Goal: Task Accomplishment & Management: Manage account settings

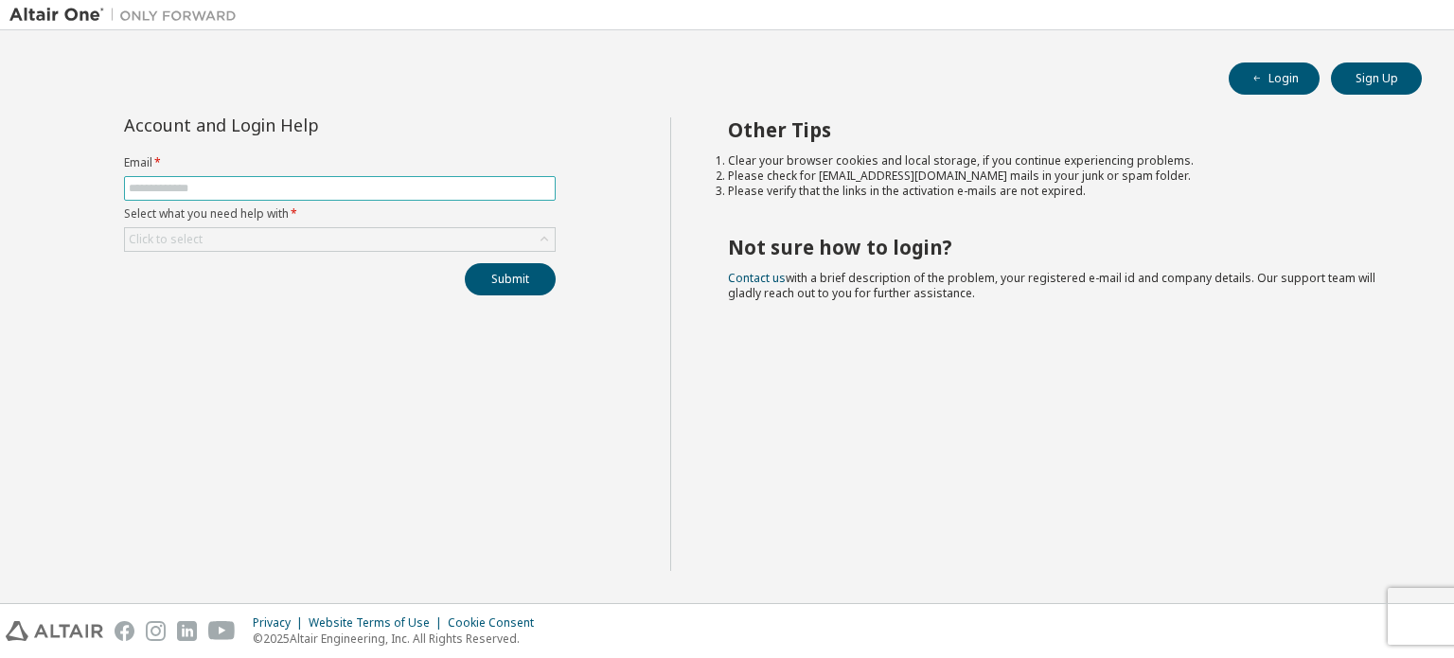
click at [462, 197] on span at bounding box center [340, 188] width 432 height 25
click at [456, 188] on input "text" at bounding box center [340, 188] width 422 height 15
type input "**********"
click at [354, 236] on div "Click to select" at bounding box center [340, 239] width 430 height 23
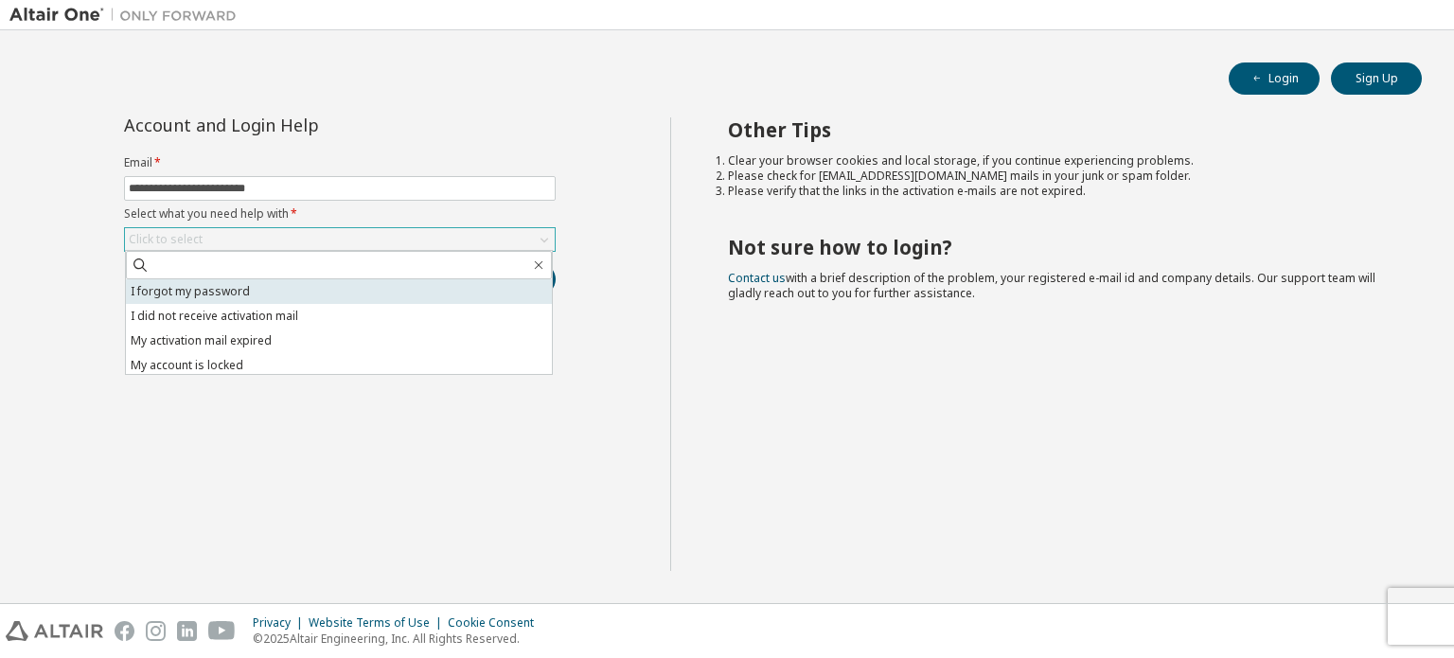
click at [356, 287] on li "I forgot my password" at bounding box center [339, 291] width 426 height 25
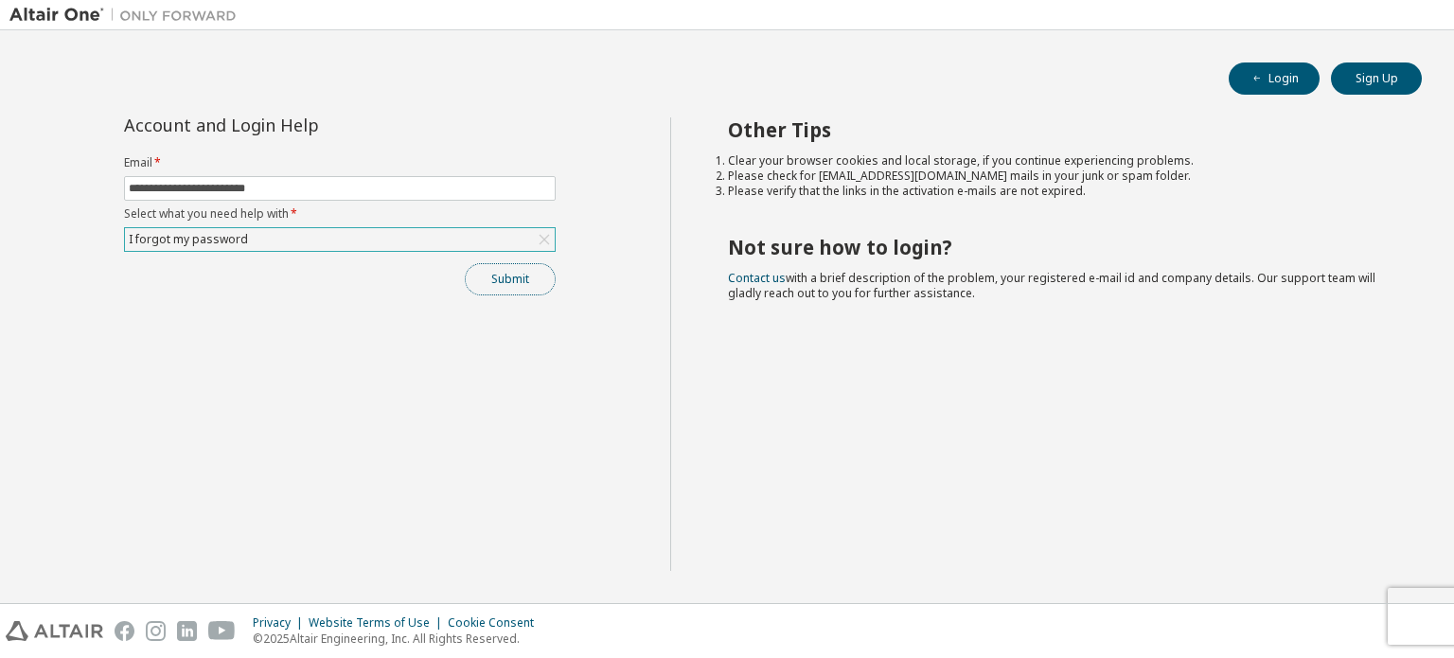
click at [496, 275] on button "Submit" at bounding box center [510, 279] width 91 height 32
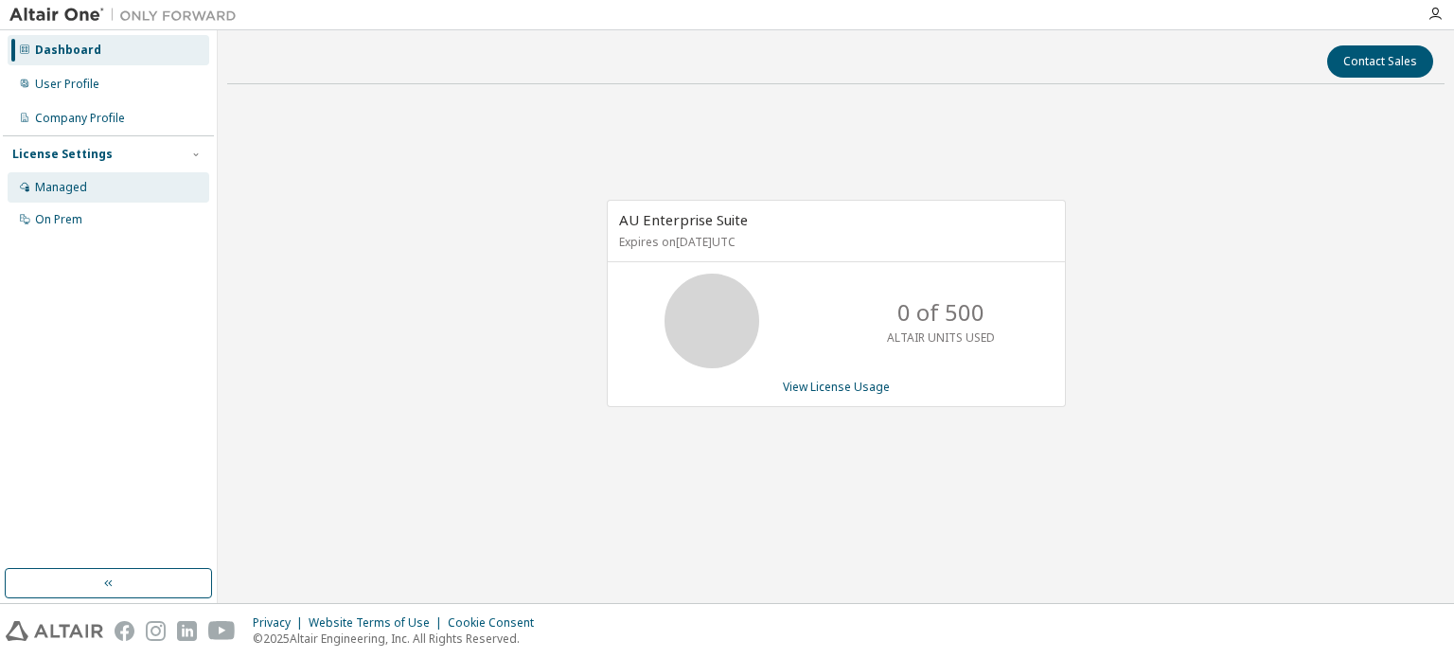
click at [111, 193] on div "Managed" at bounding box center [109, 187] width 202 height 30
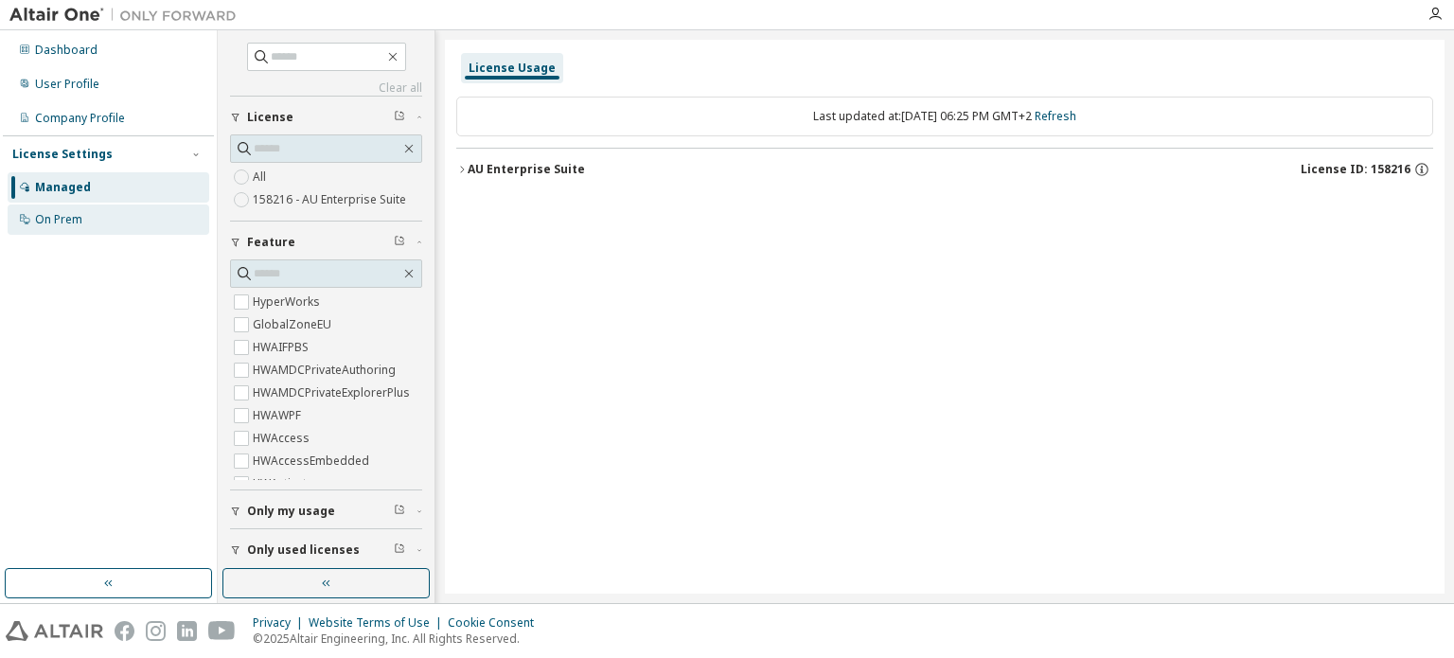
click at [147, 222] on div "On Prem" at bounding box center [109, 219] width 202 height 30
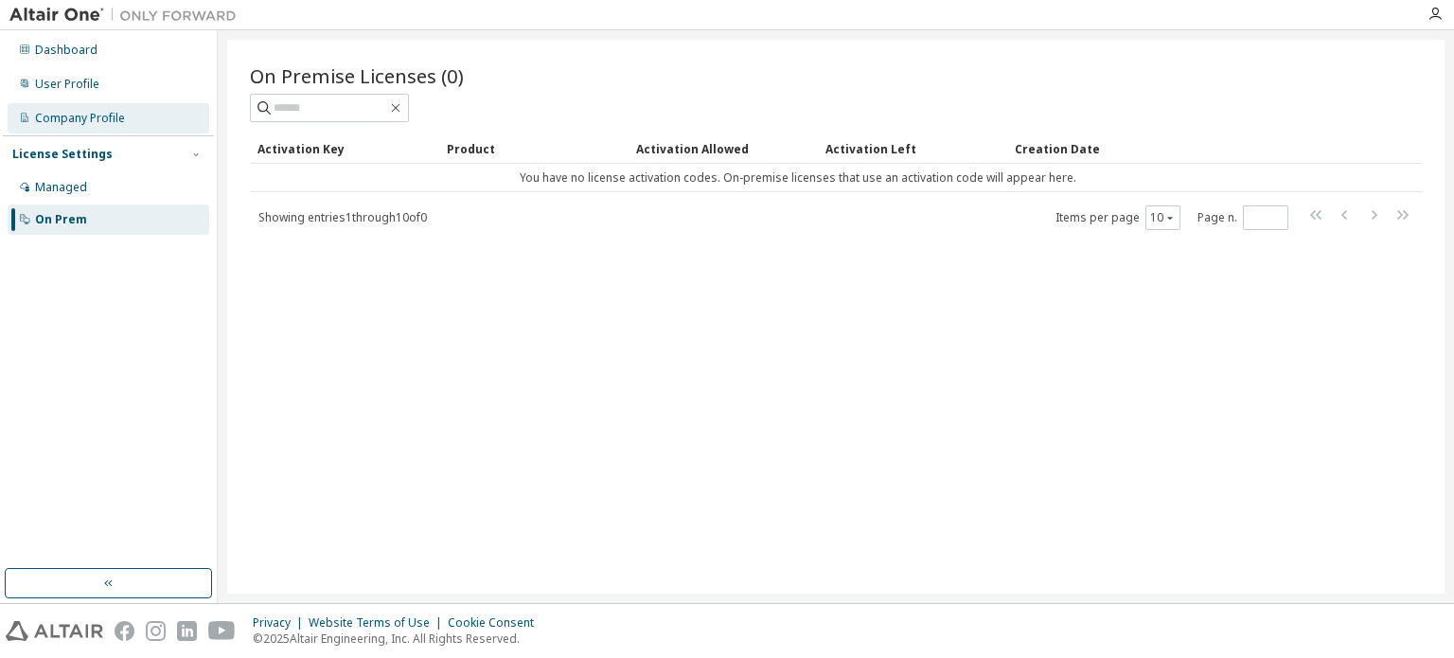
click at [130, 127] on div "Company Profile" at bounding box center [109, 118] width 202 height 30
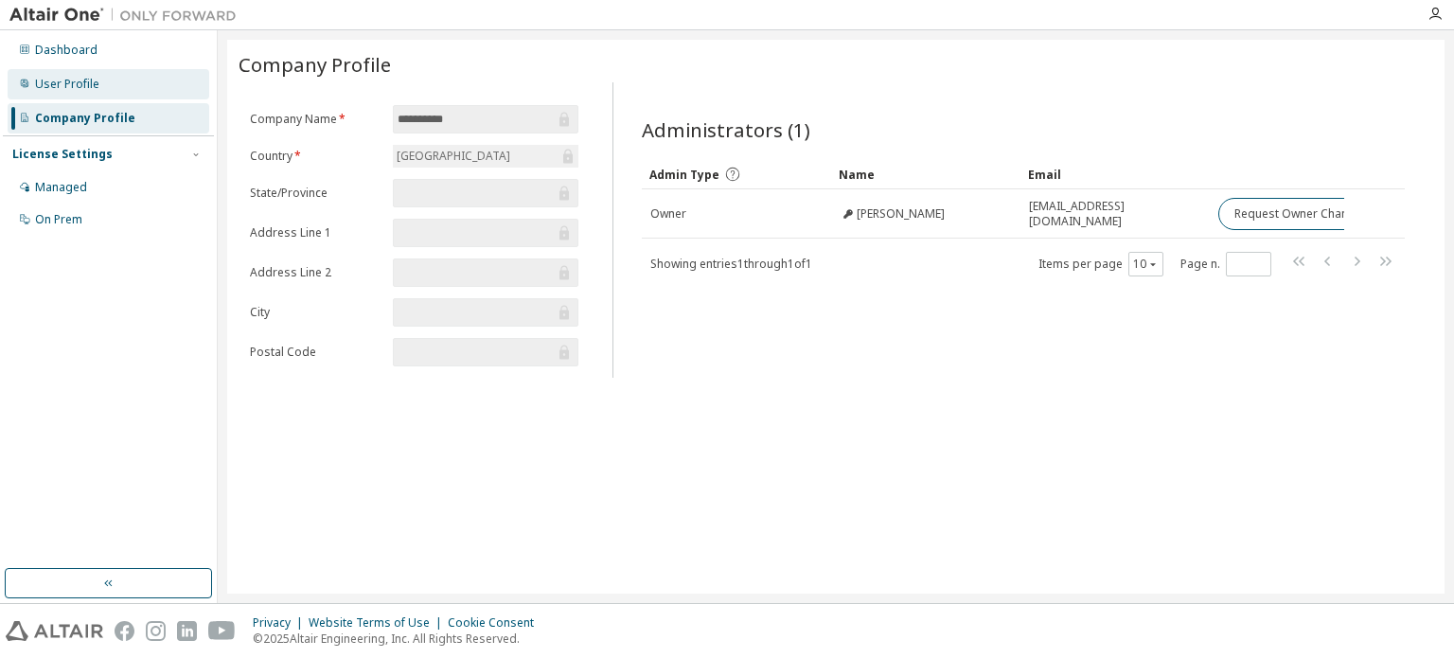
click at [136, 88] on div "User Profile" at bounding box center [109, 84] width 202 height 30
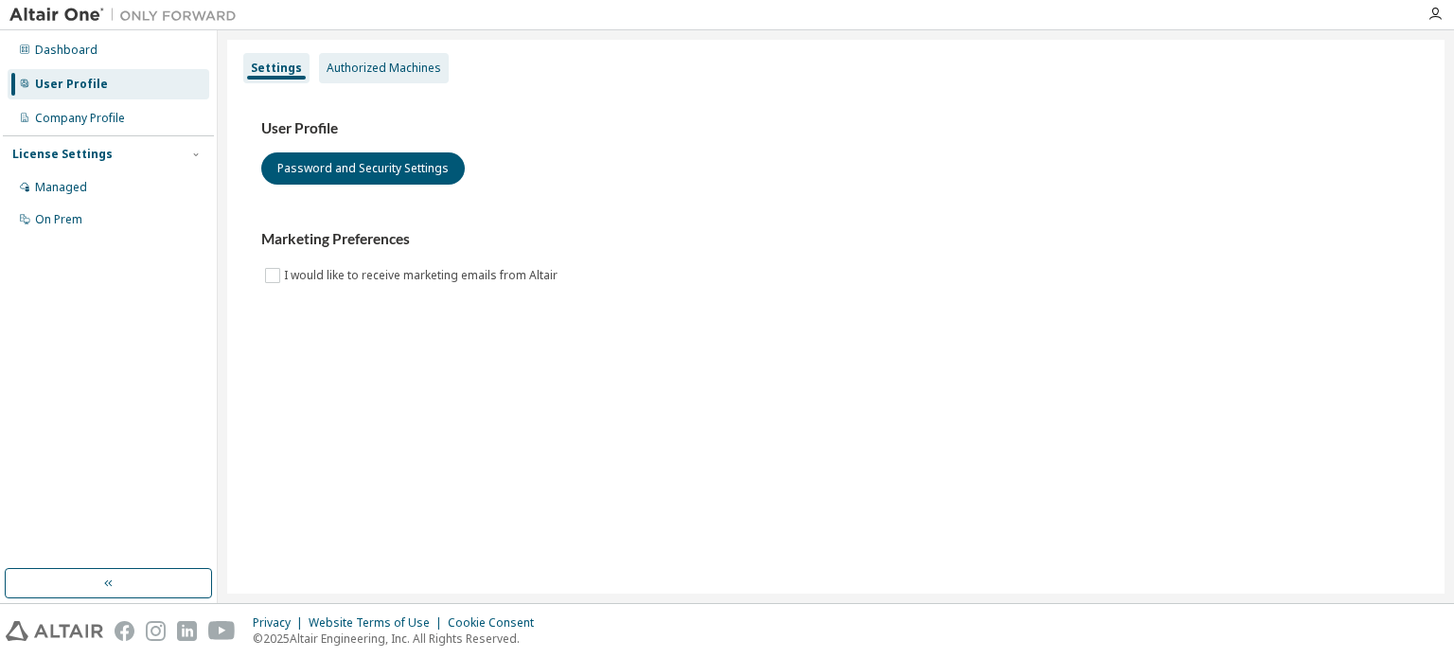
click at [348, 61] on div "Authorized Machines" at bounding box center [384, 68] width 115 height 15
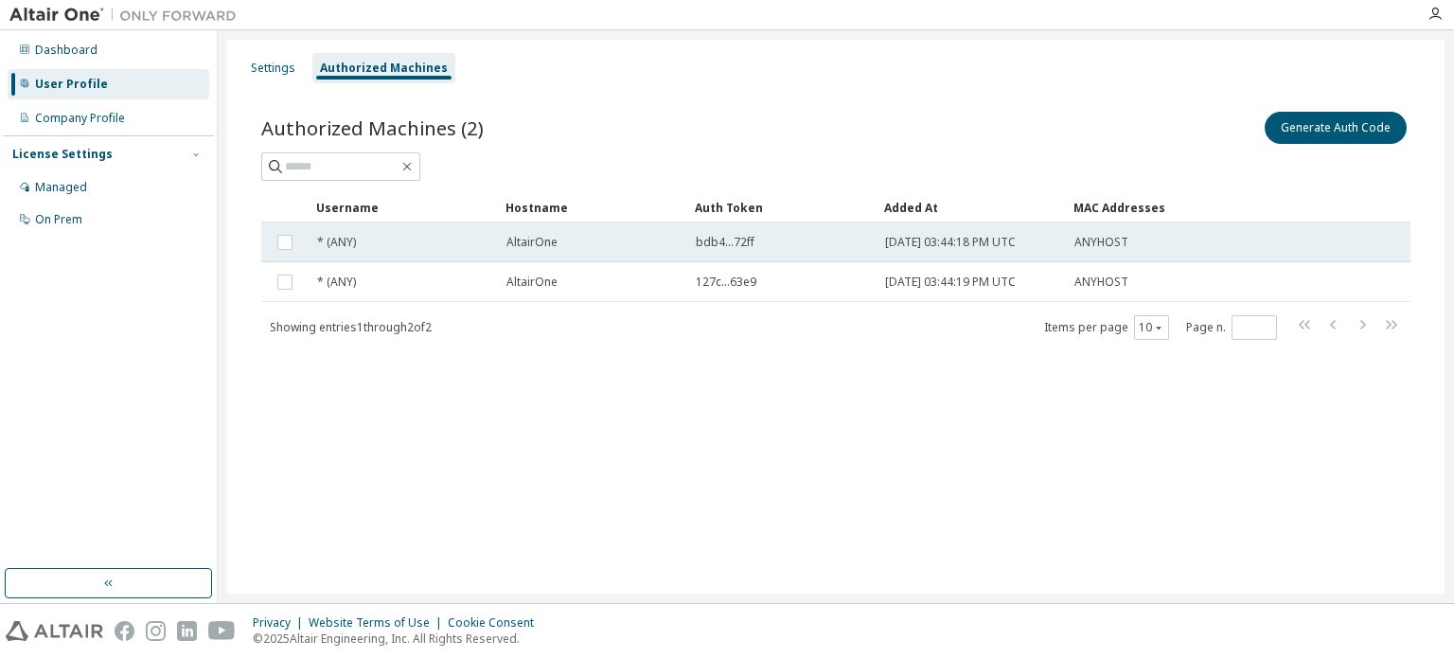
click at [458, 239] on div "* (ANY)" at bounding box center [403, 242] width 172 height 15
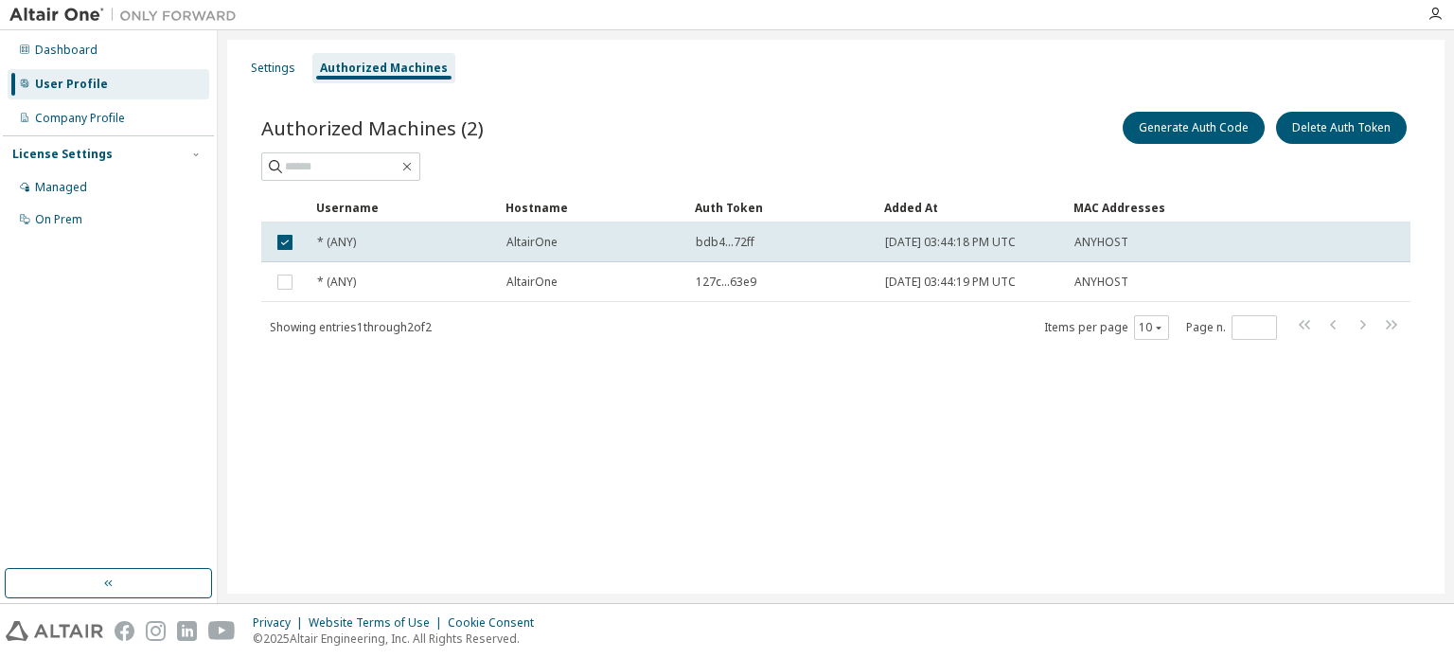
click at [458, 239] on div "* (ANY)" at bounding box center [403, 242] width 172 height 15
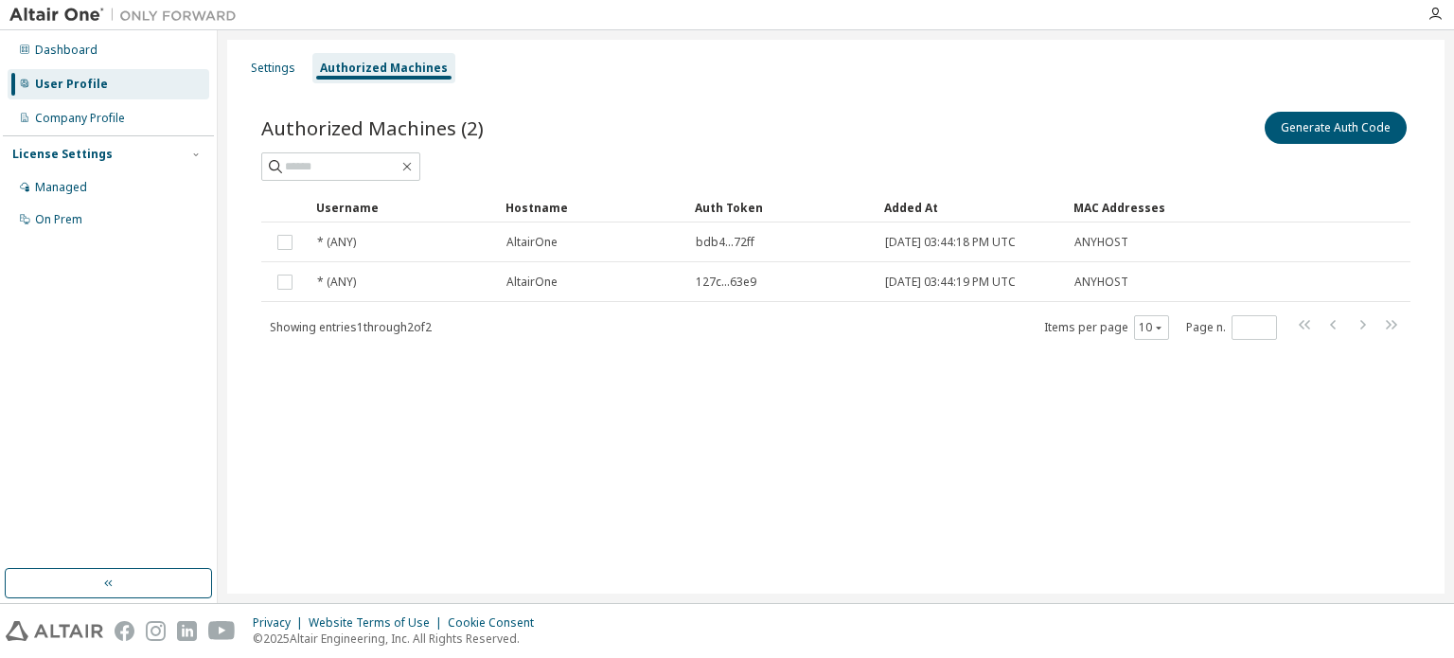
click at [458, 239] on div "* (ANY)" at bounding box center [403, 242] width 172 height 15
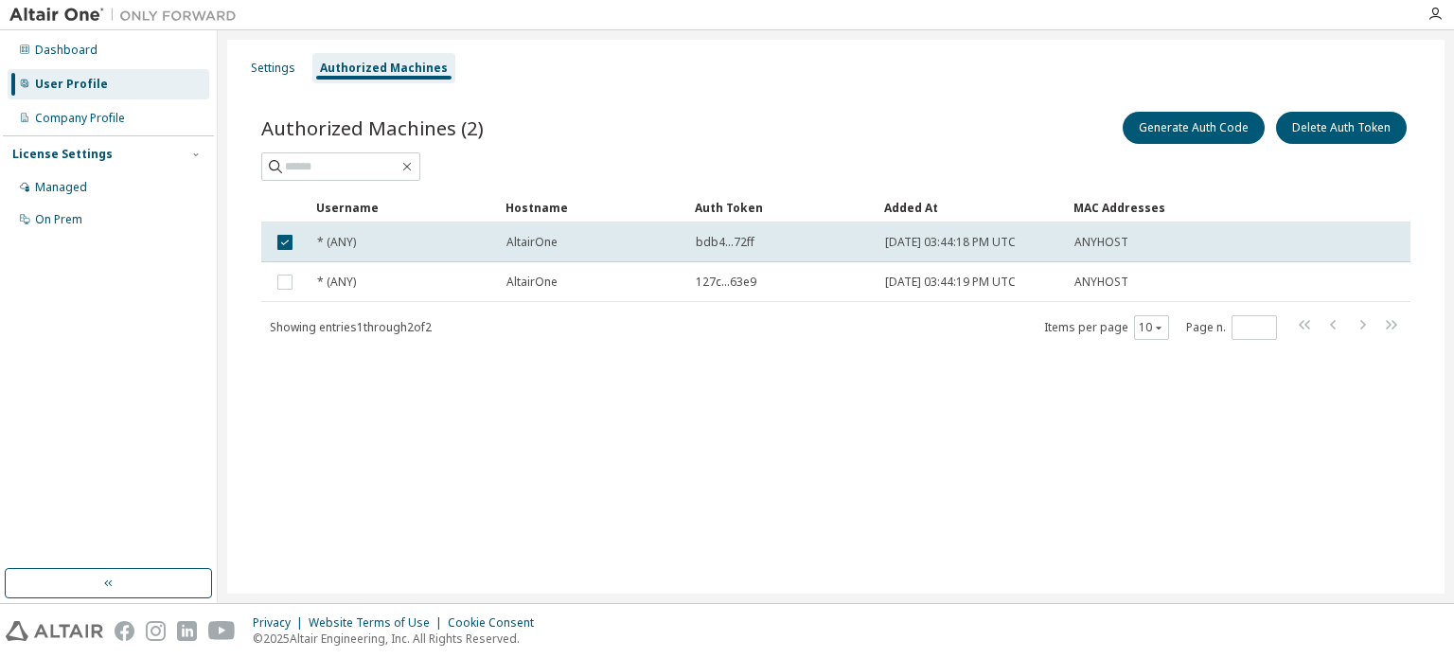
click at [458, 239] on div "* (ANY)" at bounding box center [403, 242] width 172 height 15
